Goal: Task Accomplishment & Management: Manage account settings

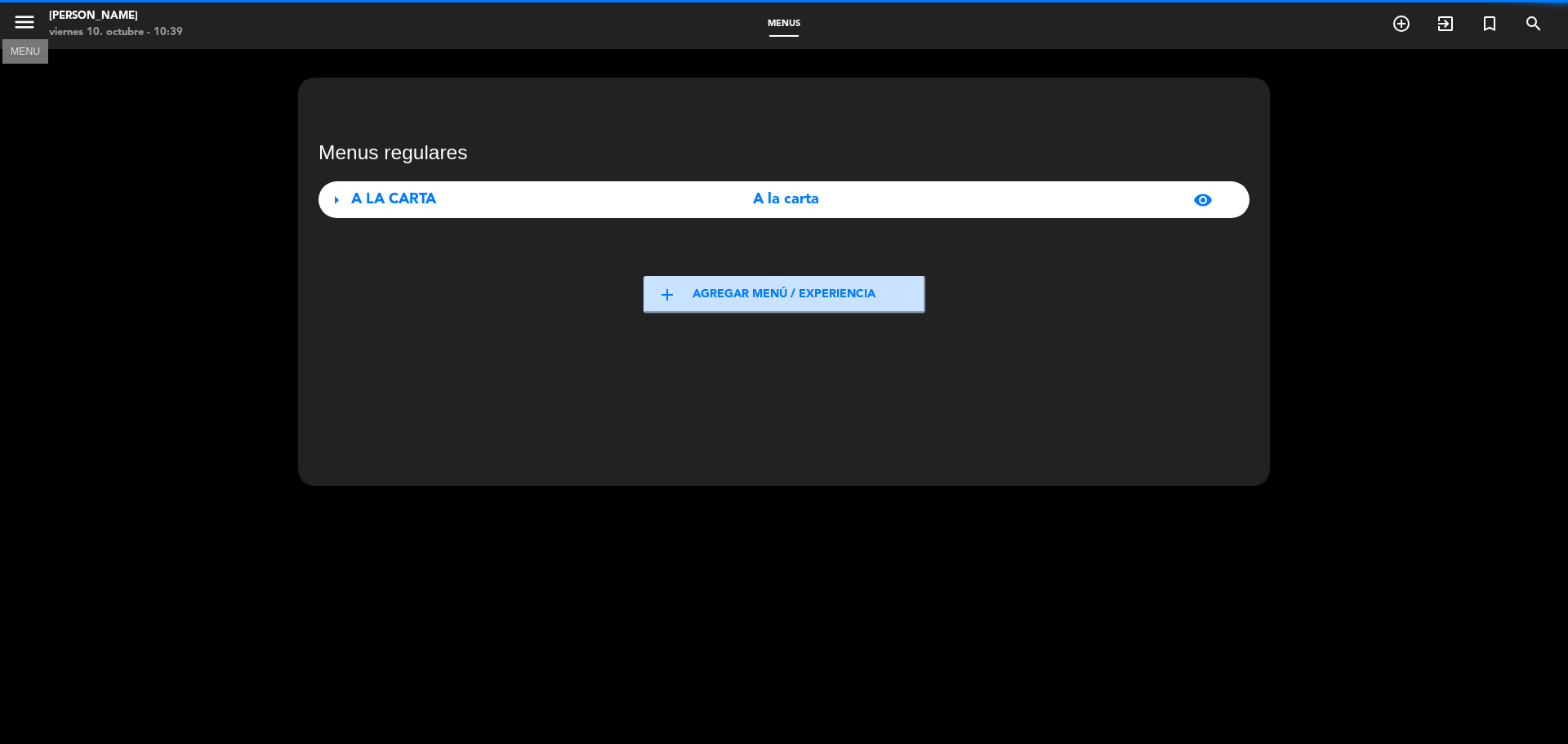
click at [19, 12] on icon "menu" at bounding box center [25, 22] width 25 height 25
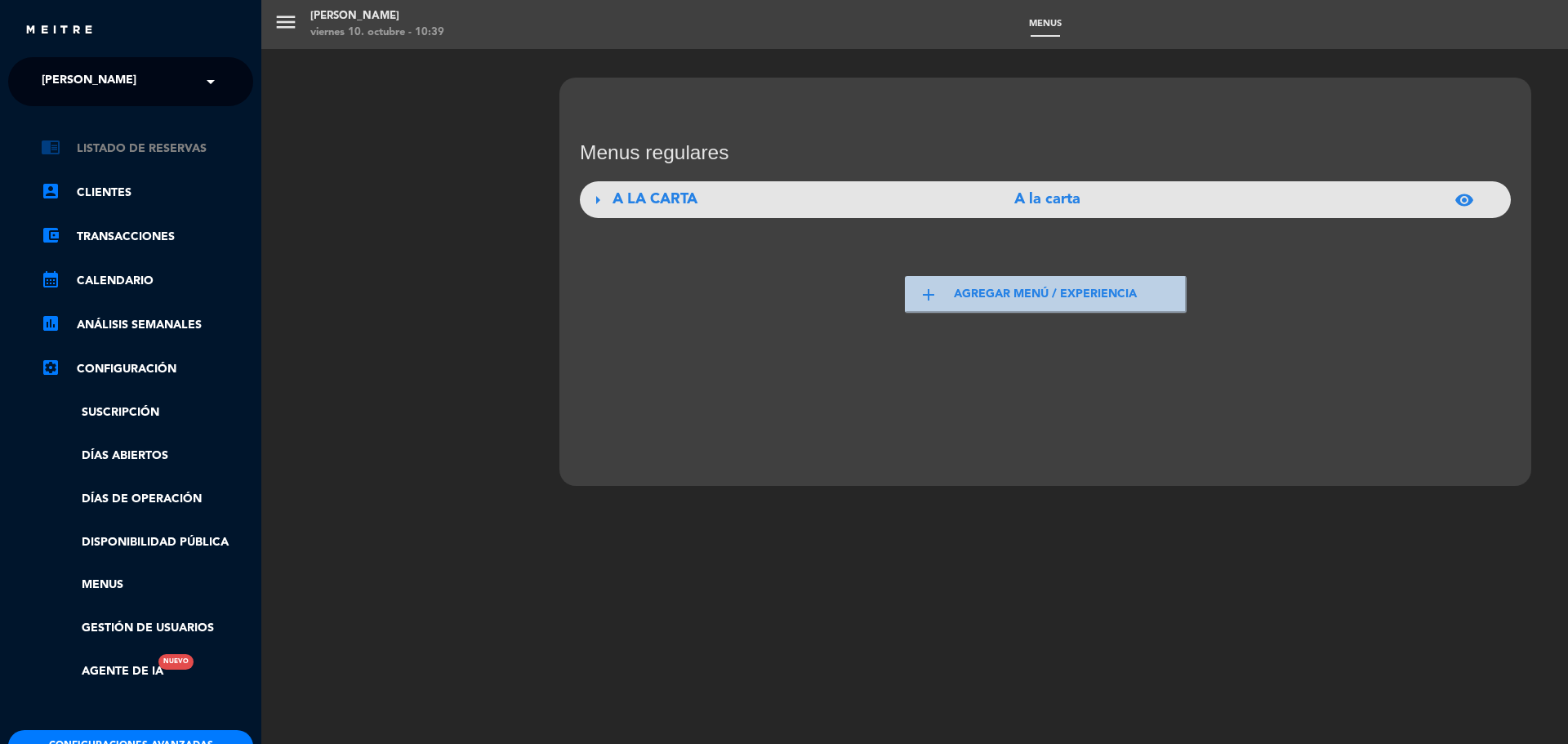
click at [149, 142] on link "chrome_reader_mode Listado de Reservas" at bounding box center [147, 148] width 212 height 19
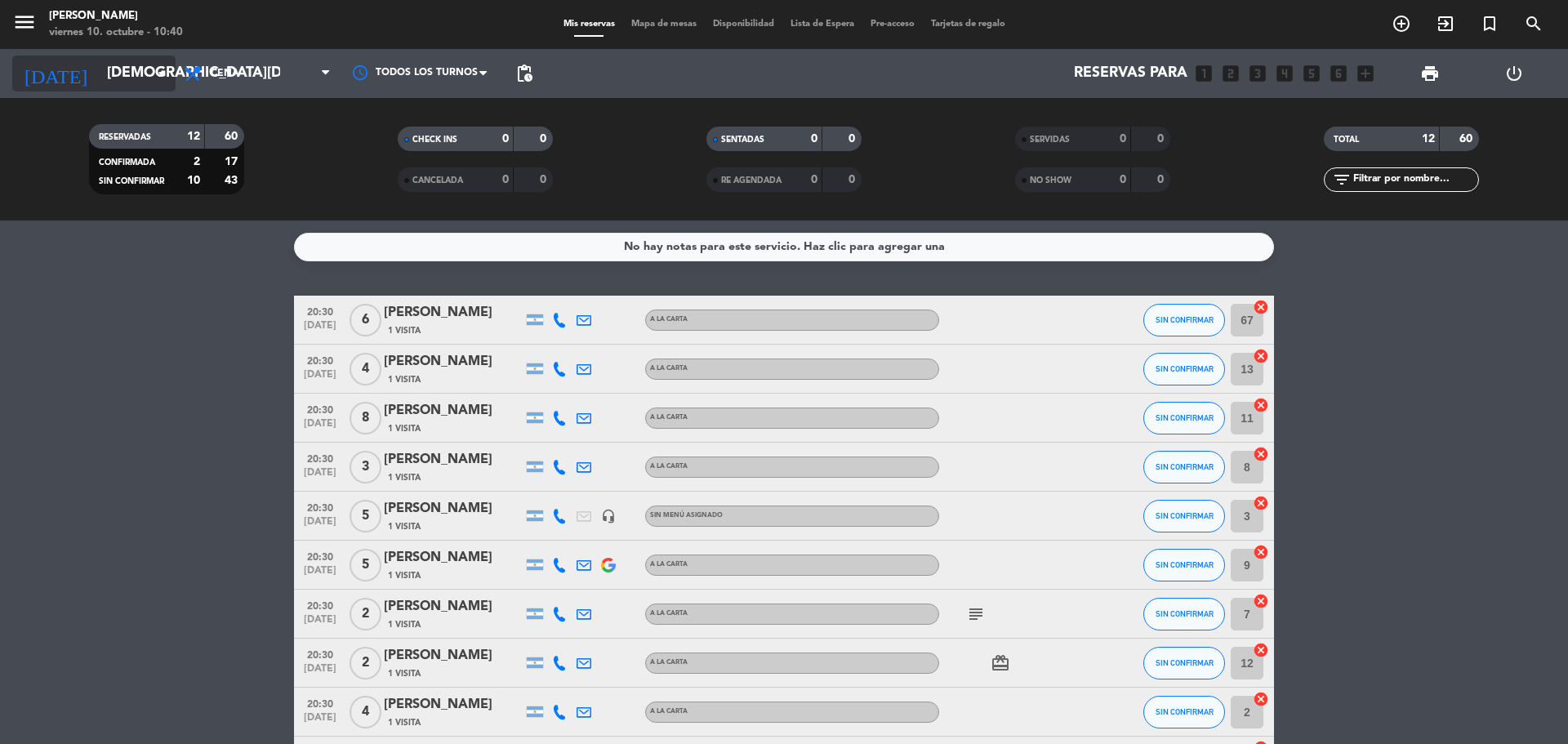
click at [150, 76] on input "[DEMOGRAPHIC_DATA][DATE]" at bounding box center [193, 74] width 189 height 33
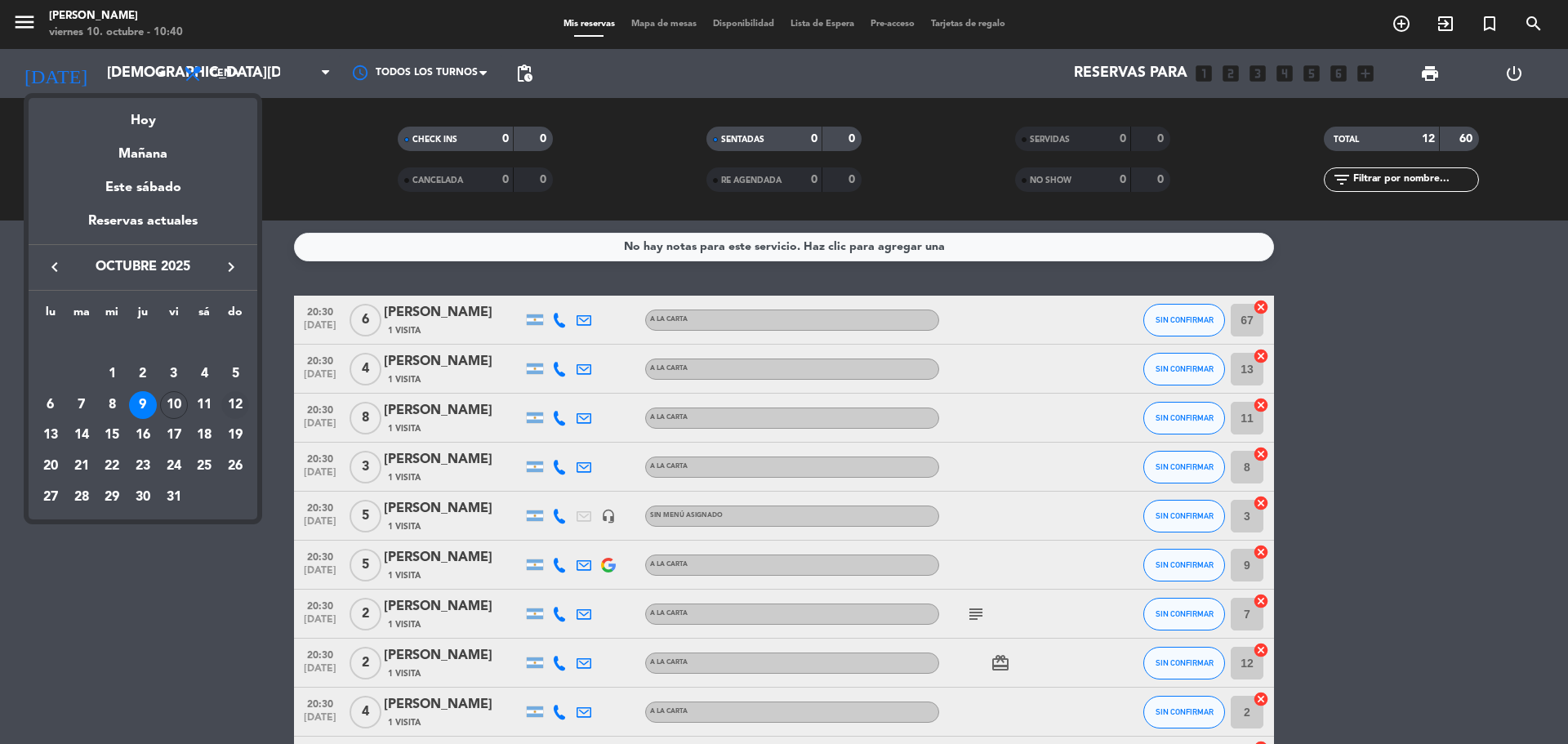
click at [232, 407] on div "12" at bounding box center [234, 405] width 28 height 28
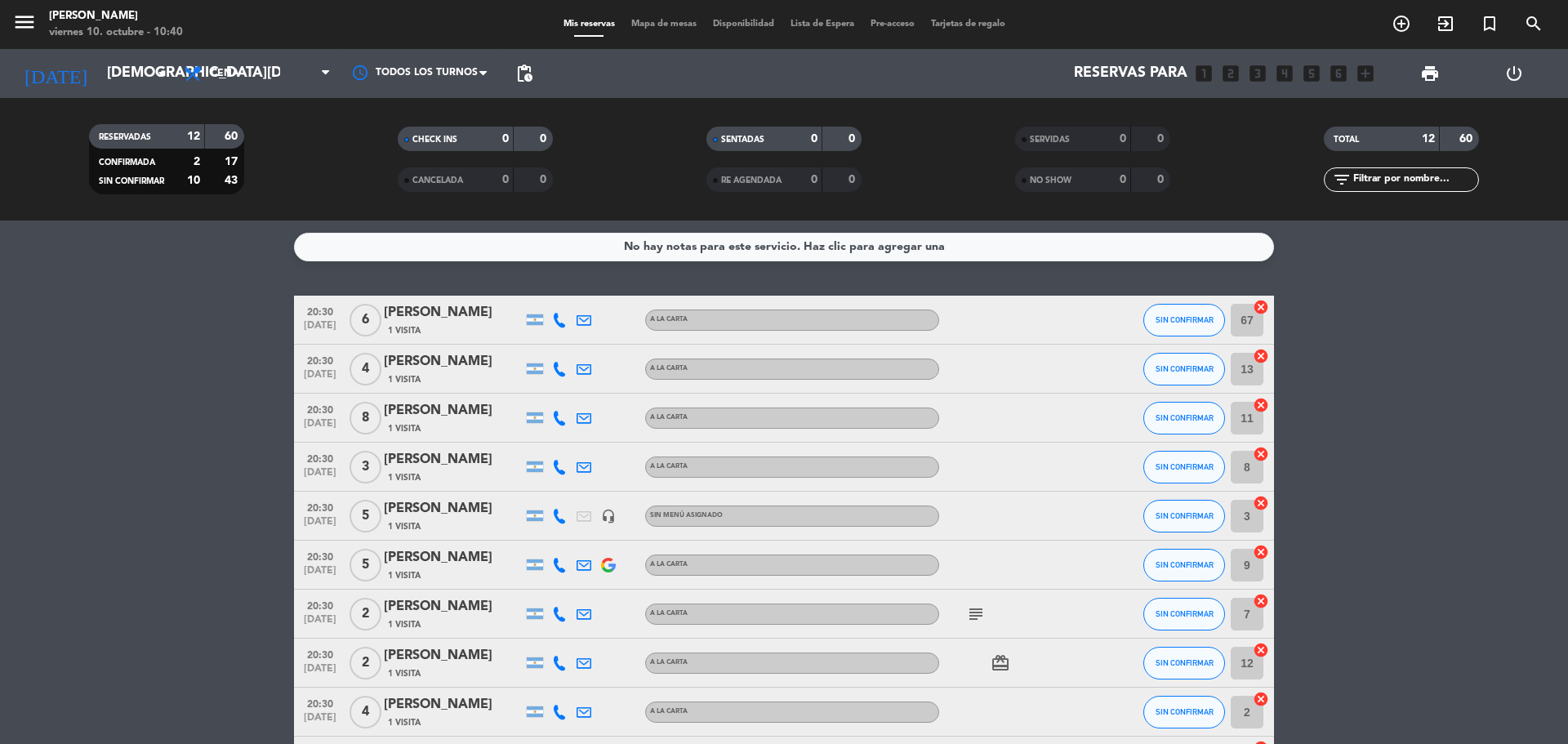
type input "[DATE]"
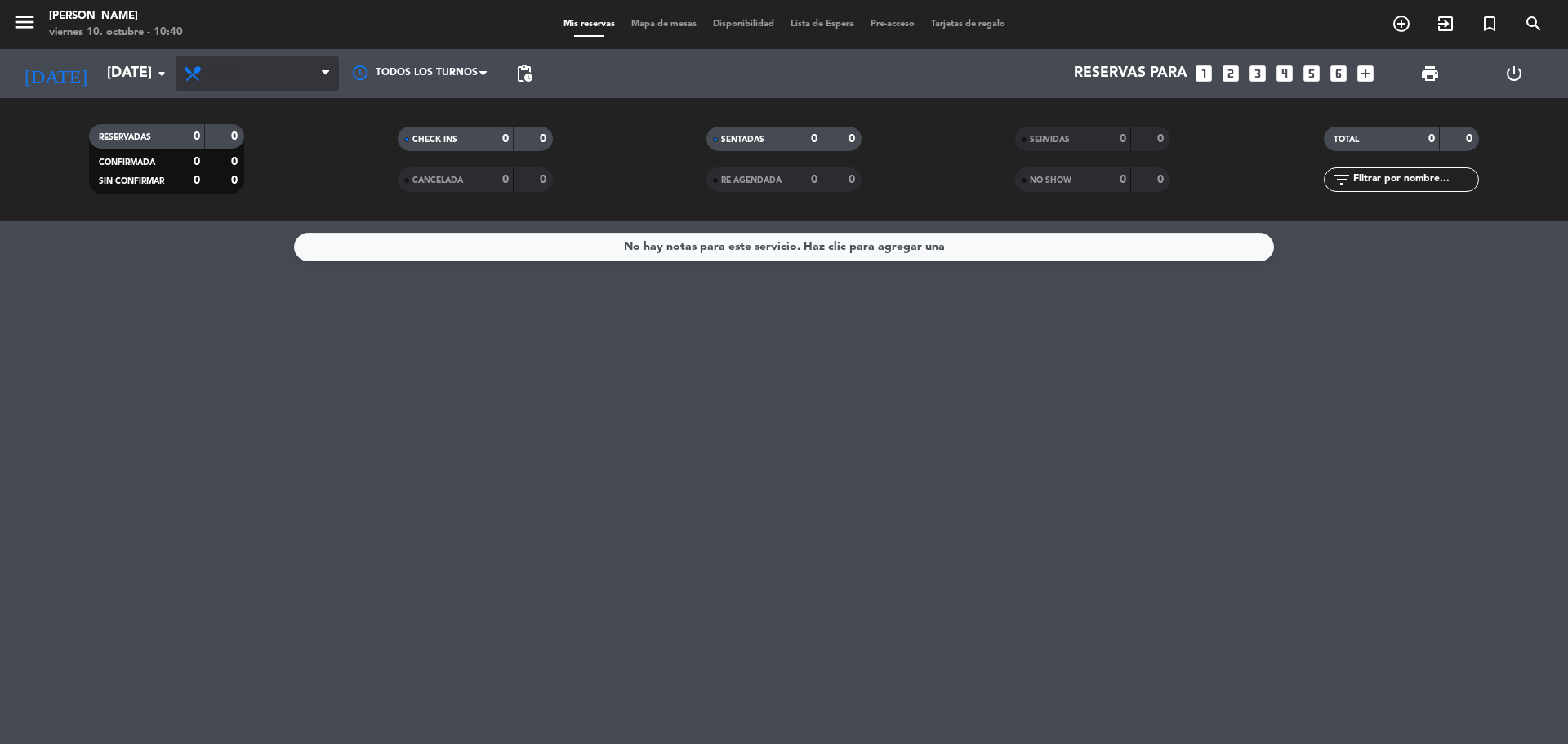
click at [242, 63] on span "Cena" at bounding box center [256, 74] width 164 height 36
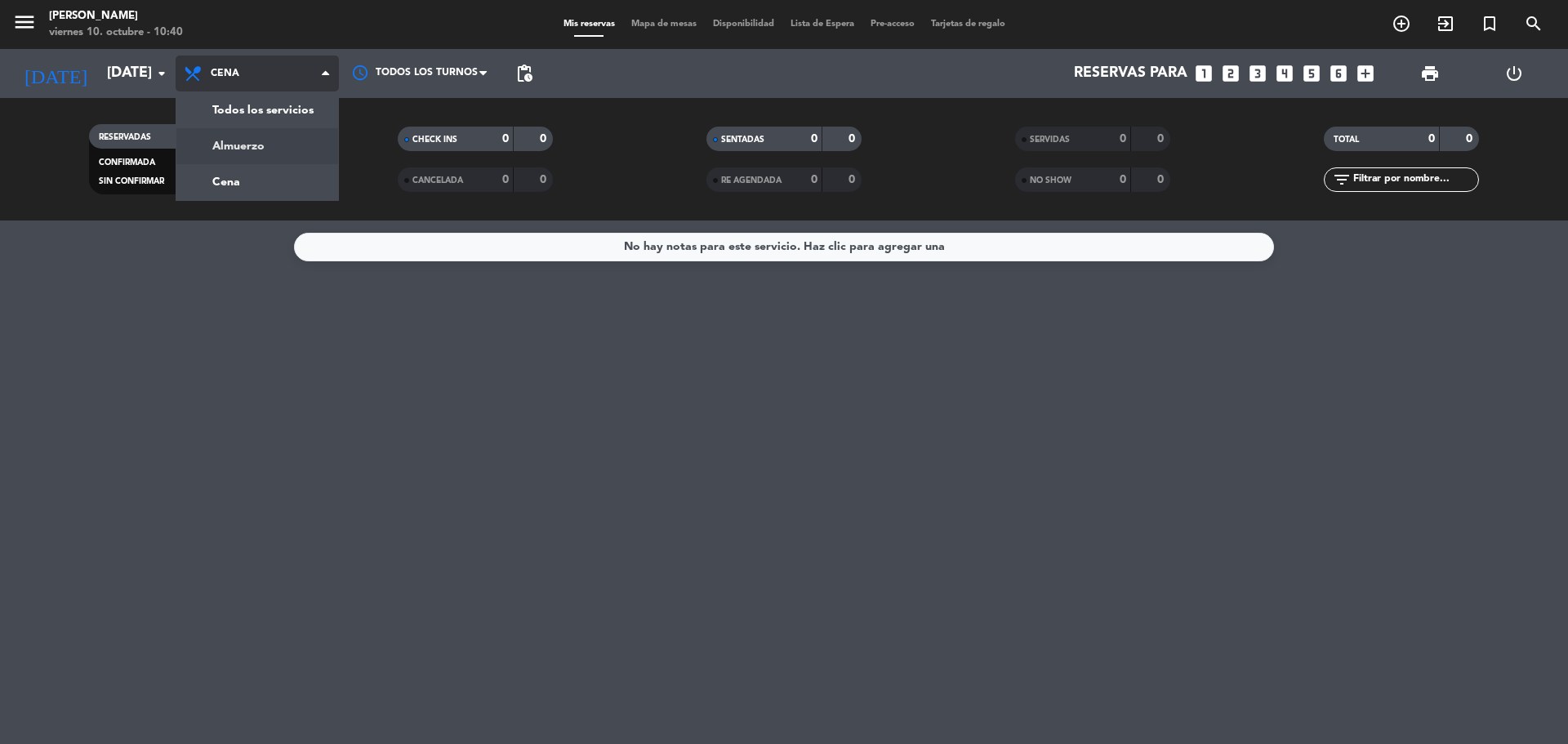
click at [233, 148] on div "menu [PERSON_NAME][DATE] 10. octubre - 10:40 Mis reservas Mapa de mesas Disponi…" at bounding box center [784, 110] width 1568 height 220
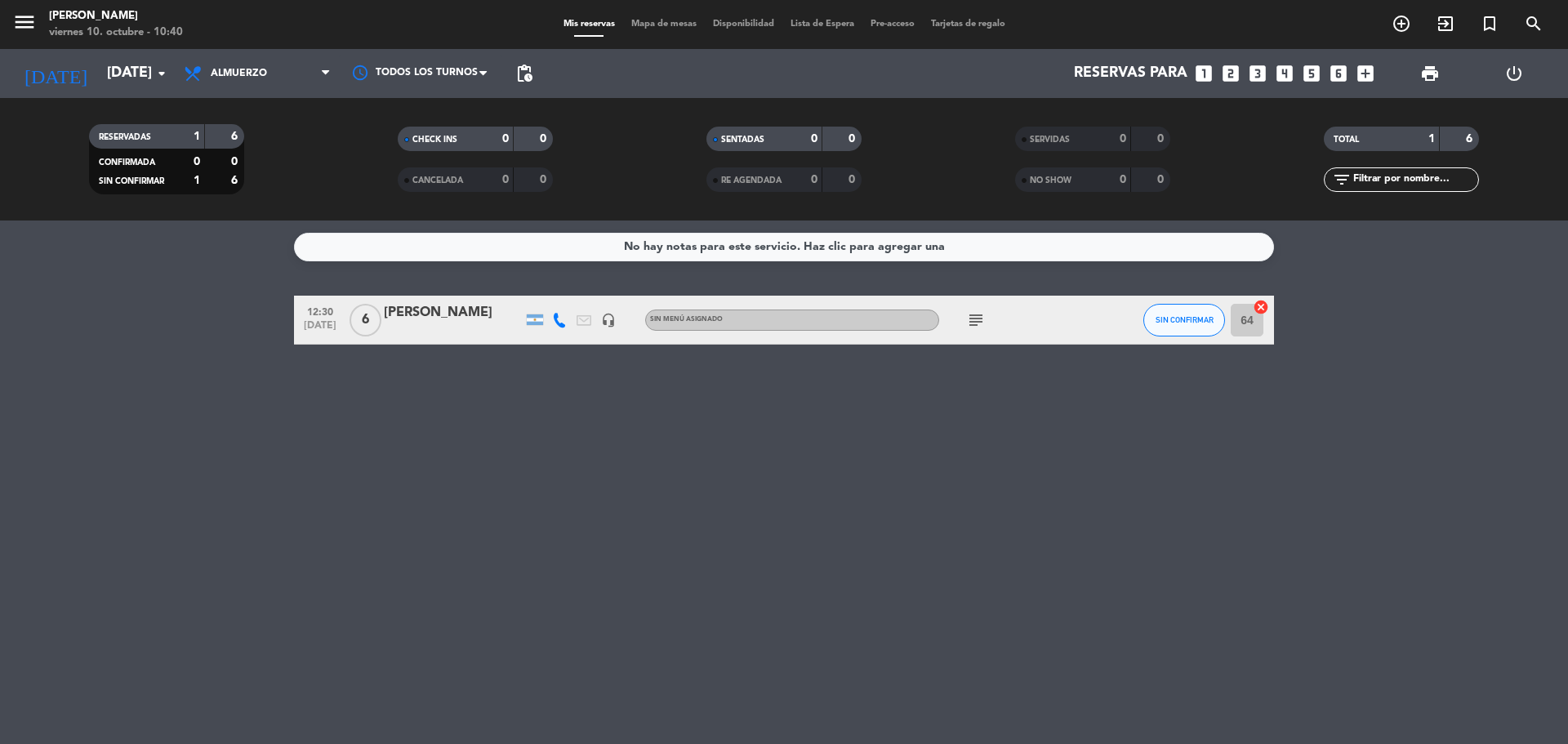
click at [410, 315] on div "[PERSON_NAME]" at bounding box center [453, 313] width 139 height 21
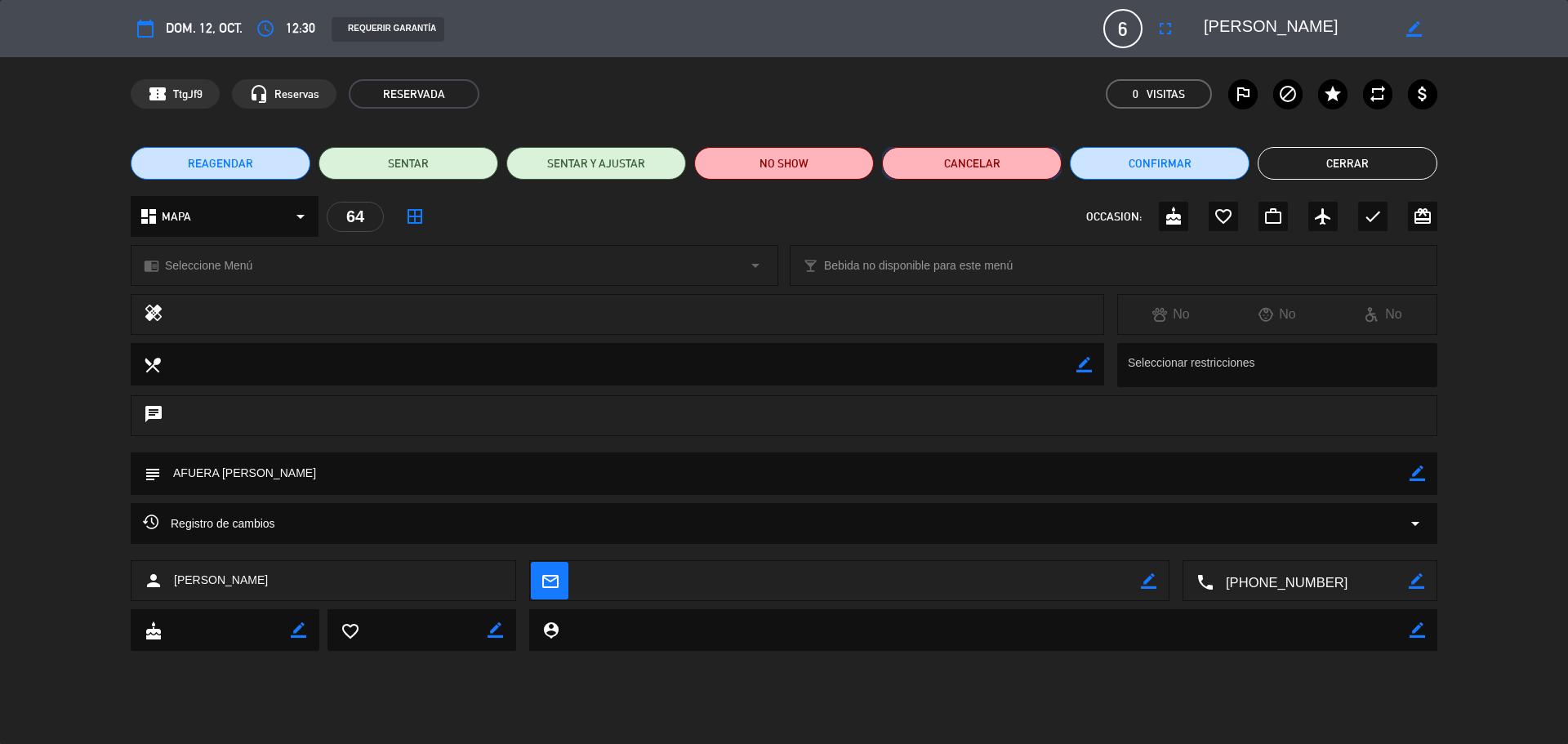
click at [940, 161] on button "Cancelar" at bounding box center [972, 164] width 180 height 33
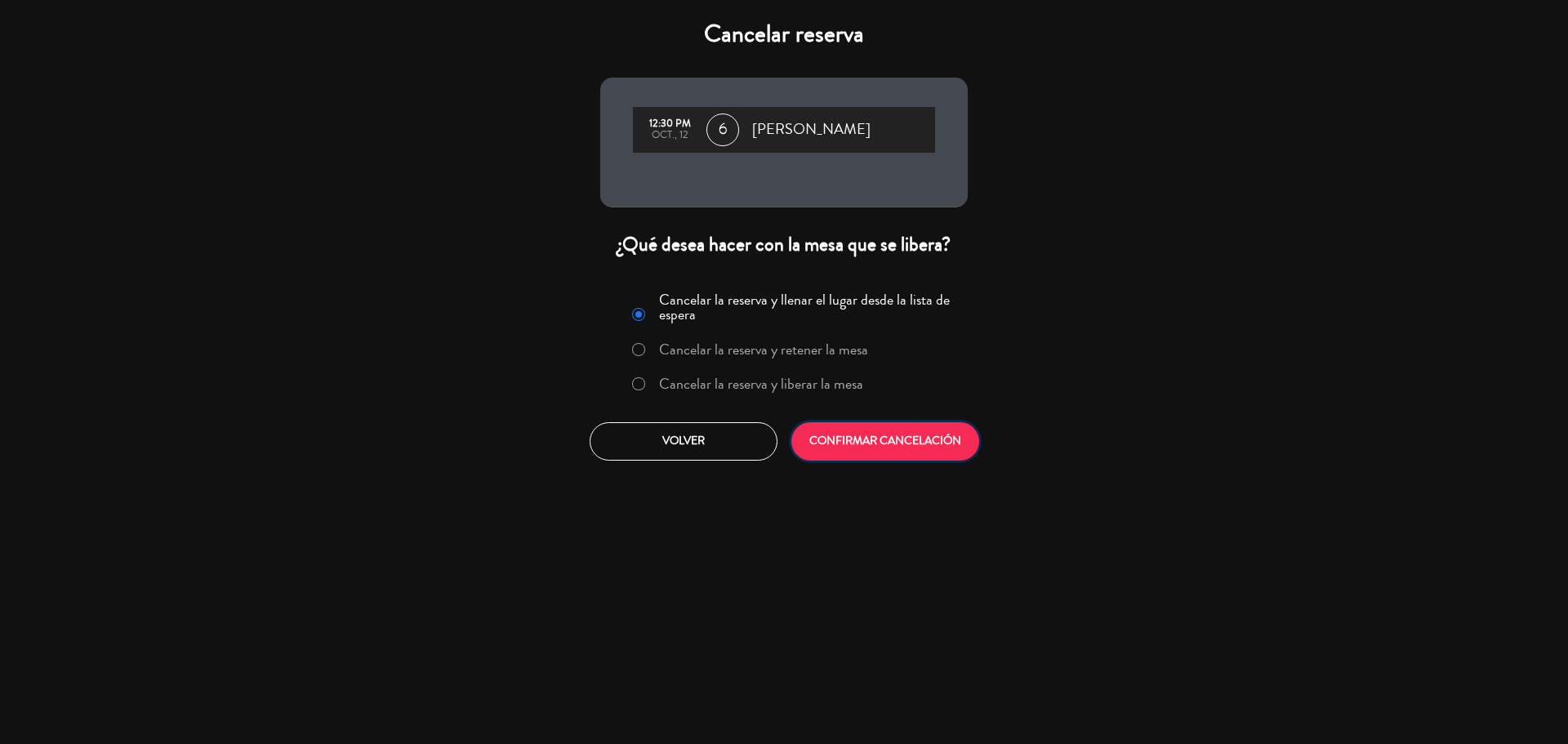
click at [871, 445] on button "CONFIRMAR CANCELACIÓN" at bounding box center [885, 441] width 188 height 38
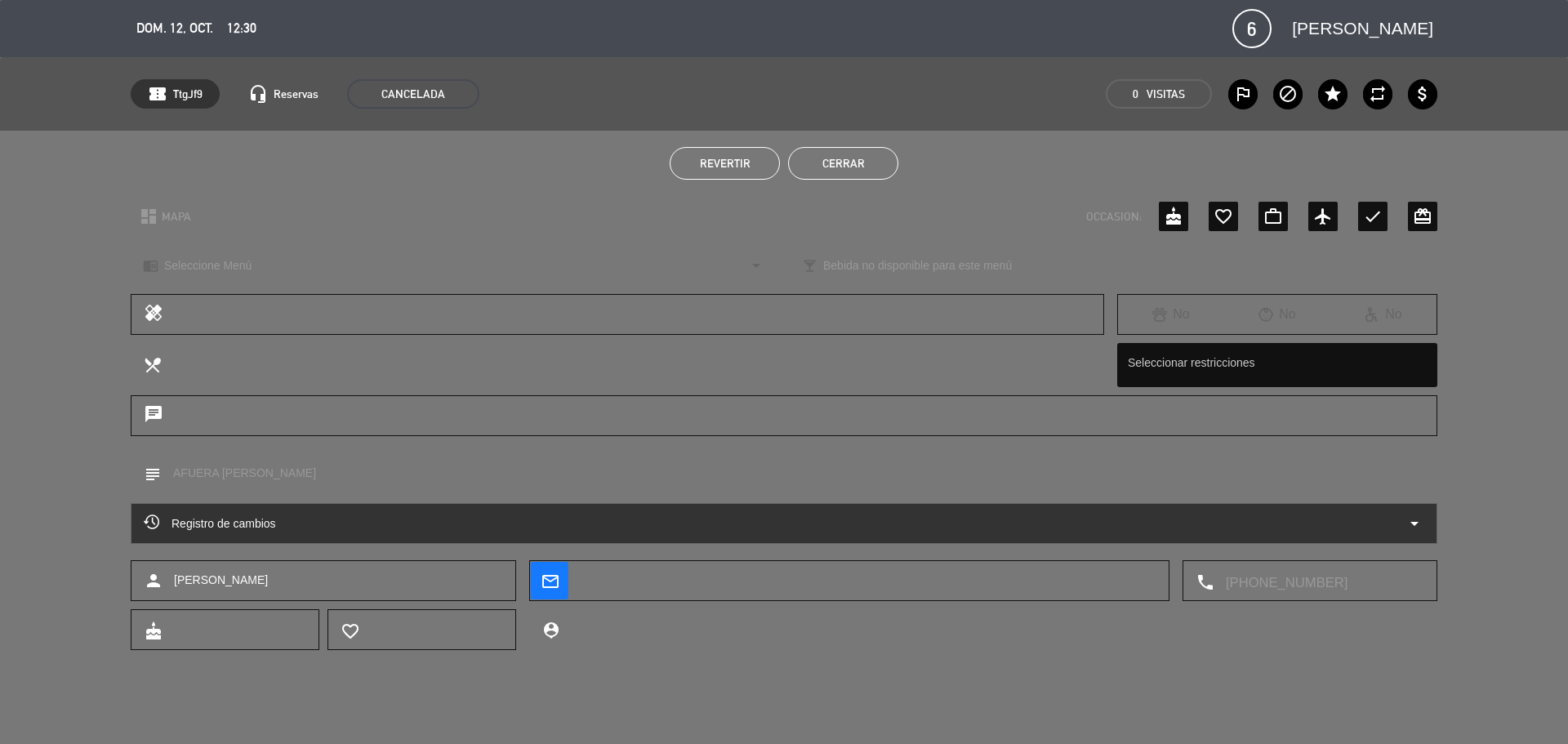
click at [827, 160] on button "Cerrar" at bounding box center [843, 164] width 110 height 33
